Goal: Navigation & Orientation: Find specific page/section

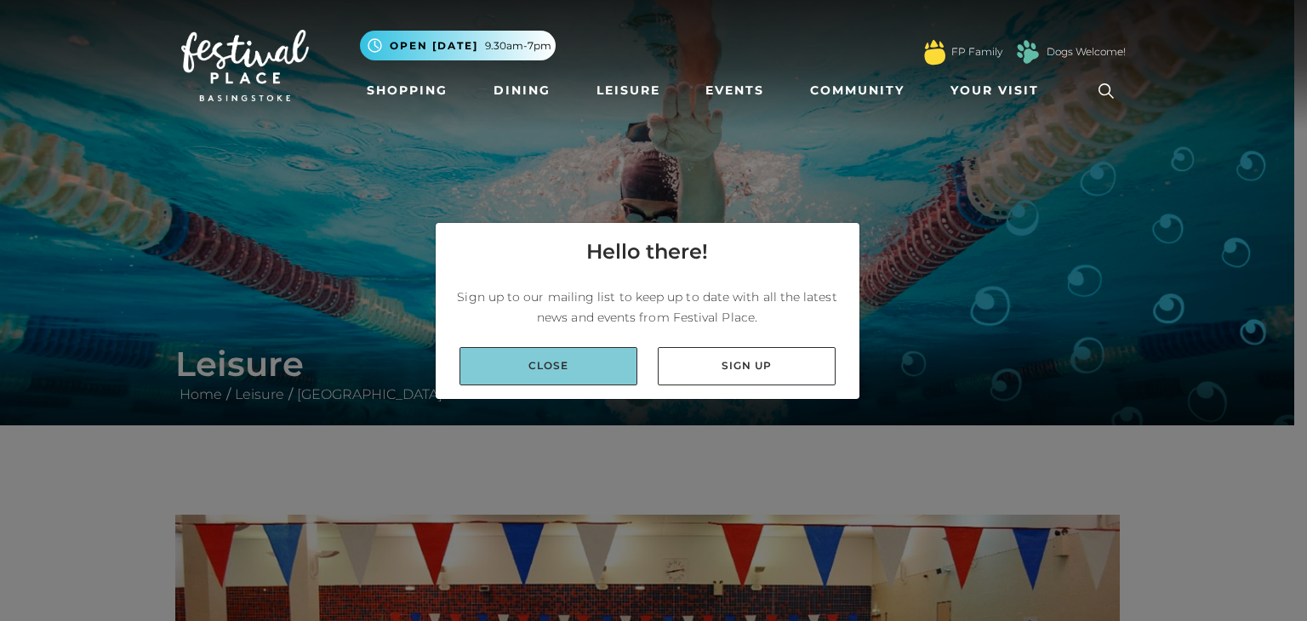
click at [579, 375] on link "Close" at bounding box center [548, 366] width 178 height 38
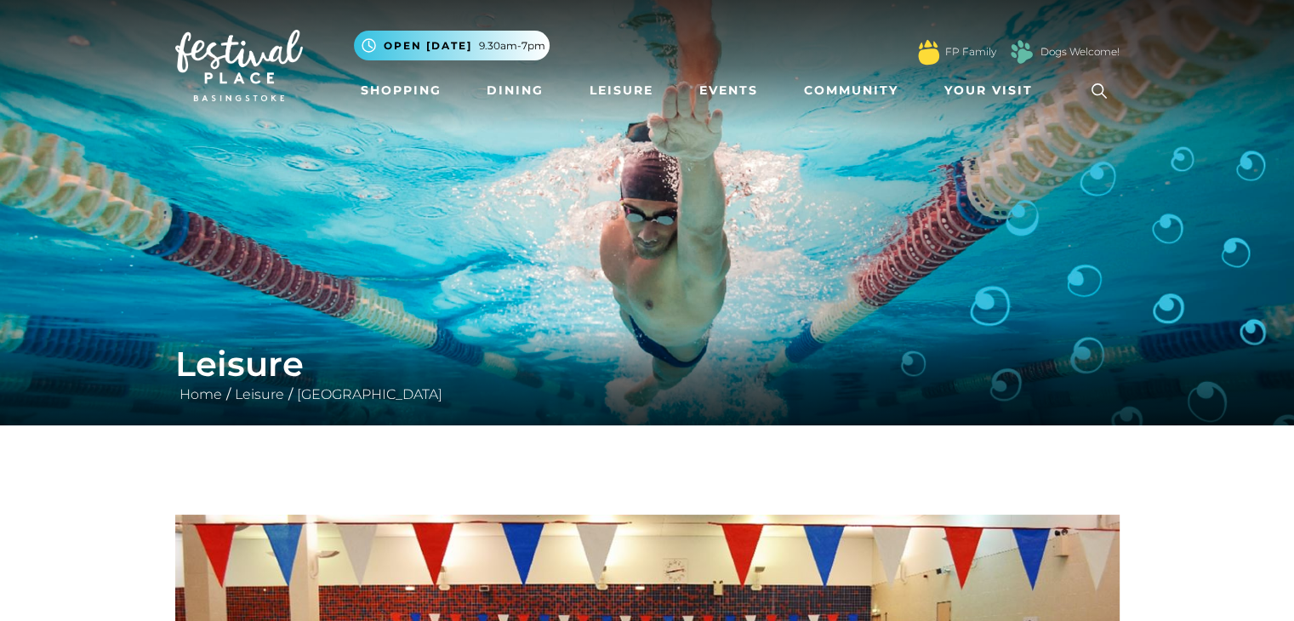
click at [602, 92] on link "Leisure" at bounding box center [621, 90] width 77 height 31
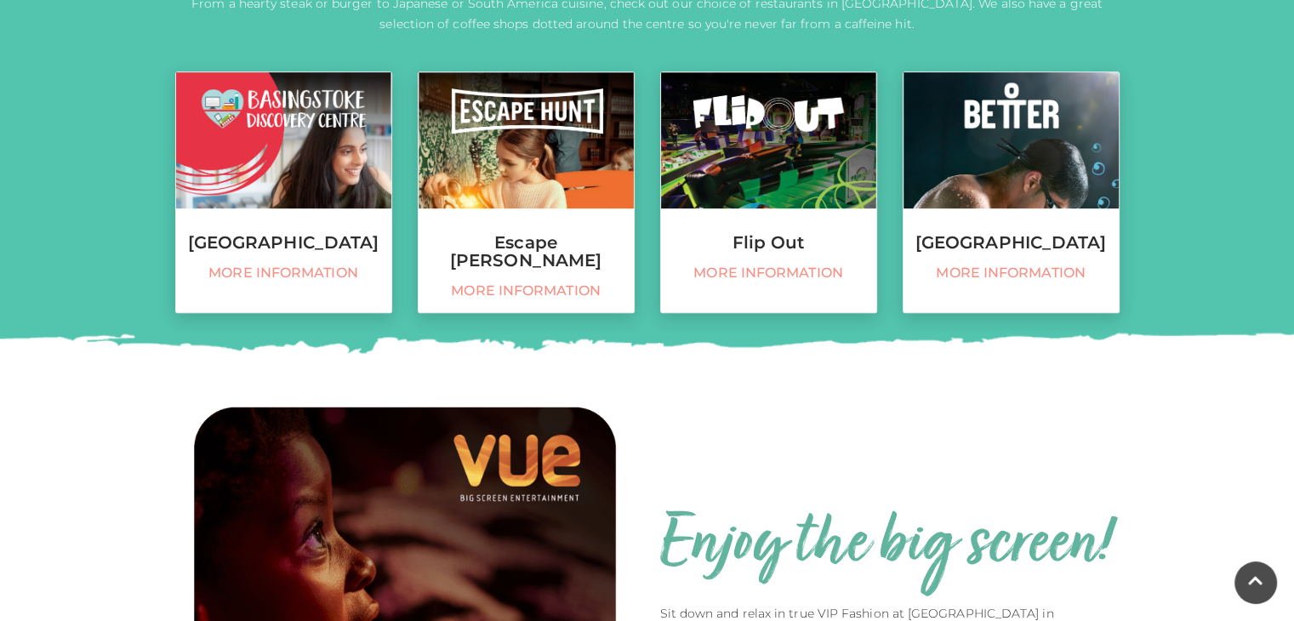
scroll to position [749, 0]
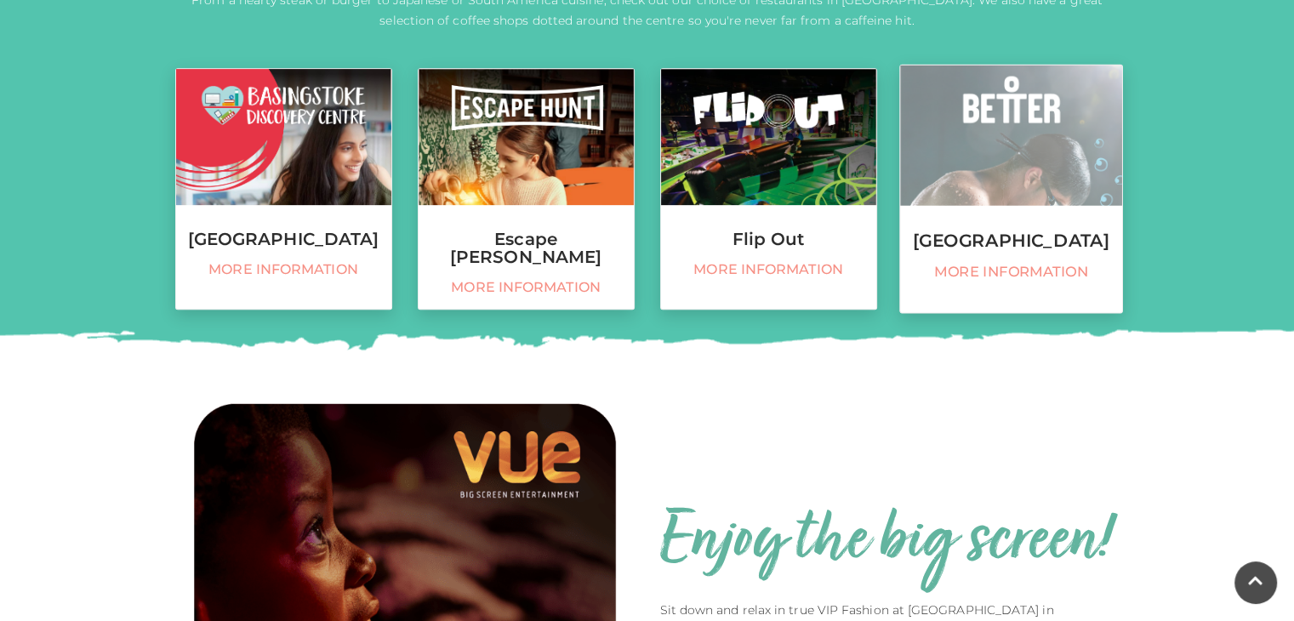
click at [1015, 250] on h3 "[GEOGRAPHIC_DATA]" at bounding box center [1011, 240] width 222 height 19
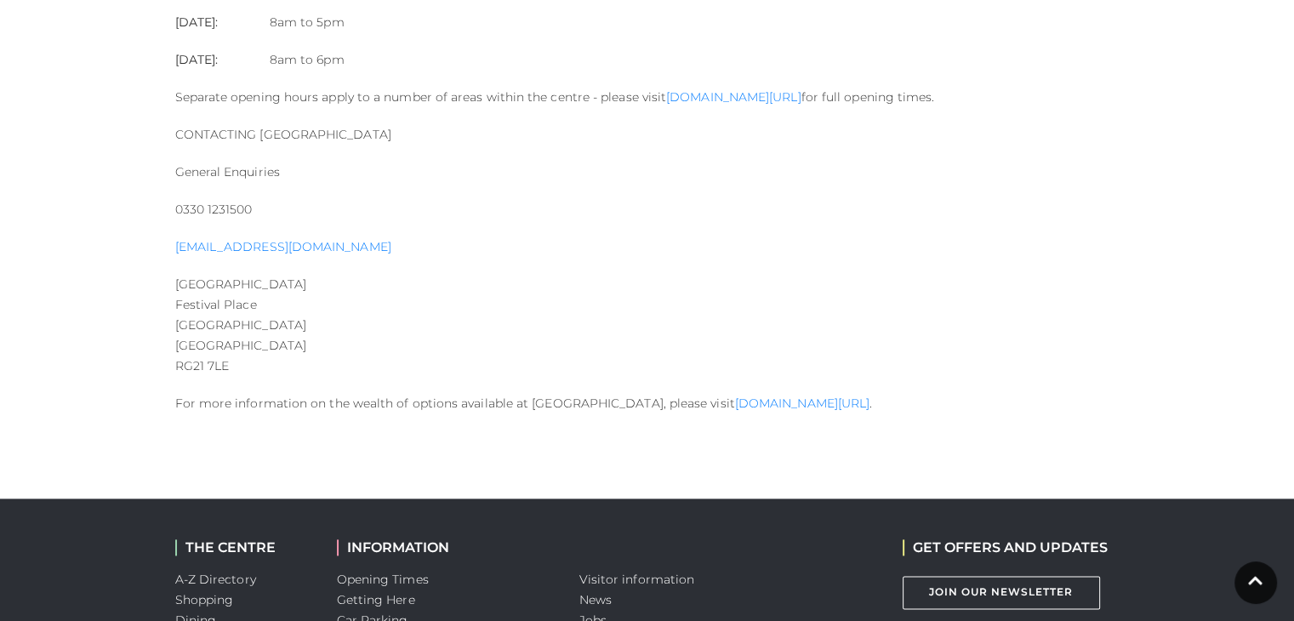
scroll to position [2076, 0]
